Goal: Transaction & Acquisition: Download file/media

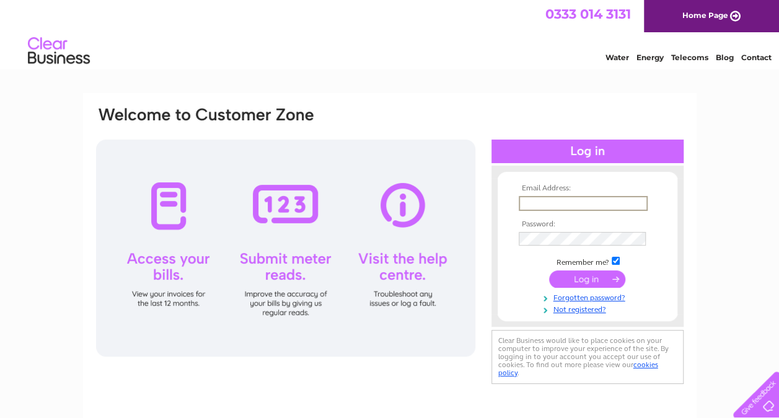
click at [631, 203] on input "text" at bounding box center [583, 203] width 129 height 15
paste input "sltd.invoices@saipem.com"
type input "sltd.invoices@saipem.com"
click at [592, 276] on input "submit" at bounding box center [587, 279] width 76 height 17
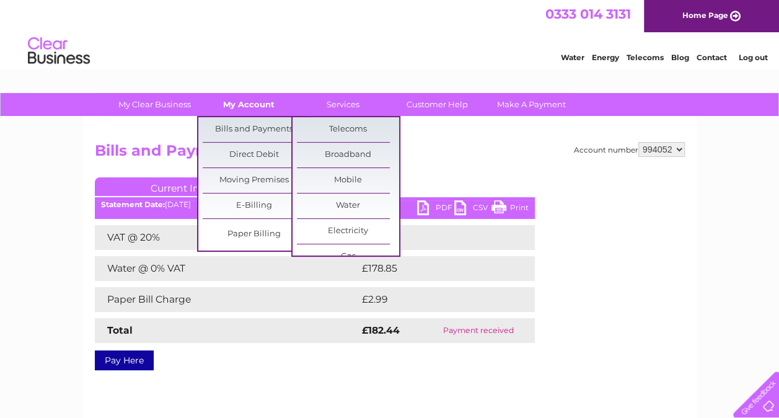
drag, startPoint x: 219, startPoint y: 97, endPoint x: 239, endPoint y: 104, distance: 21.0
click at [219, 97] on link "My Account" at bounding box center [249, 104] width 102 height 23
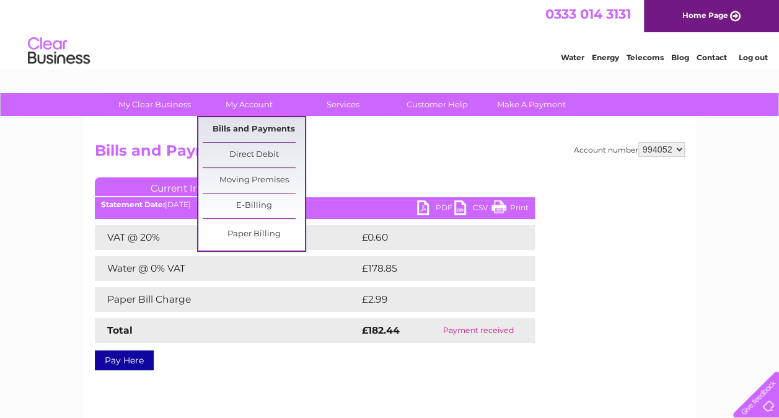
click at [243, 121] on link "Bills and Payments" at bounding box center [254, 129] width 102 height 25
click at [253, 129] on link "Bills and Payments" at bounding box center [254, 129] width 102 height 25
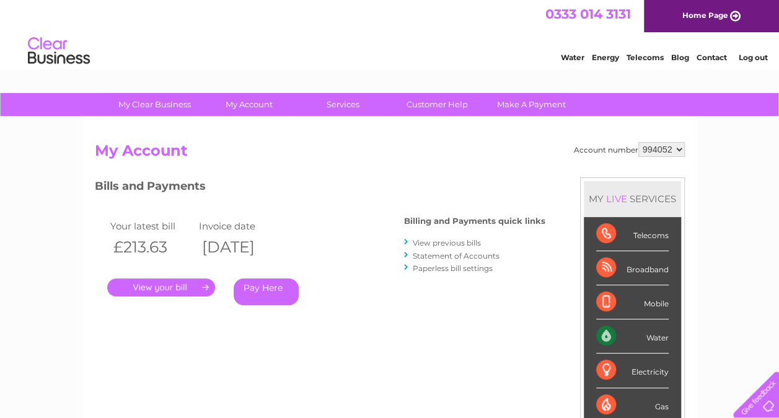
click at [160, 287] on link "." at bounding box center [161, 287] width 108 height 18
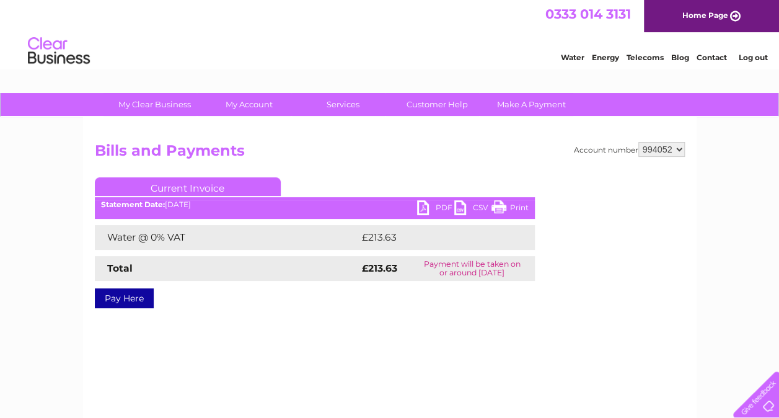
click at [425, 211] on link "PDF" at bounding box center [435, 209] width 37 height 18
